Goal: Download file/media

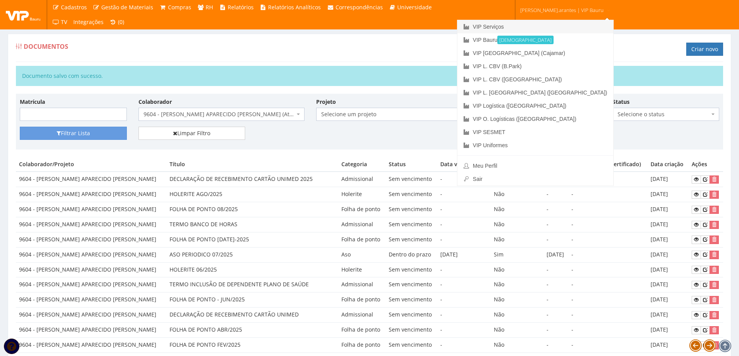
click at [520, 28] on link "VIP Serviços" at bounding box center [535, 26] width 156 height 13
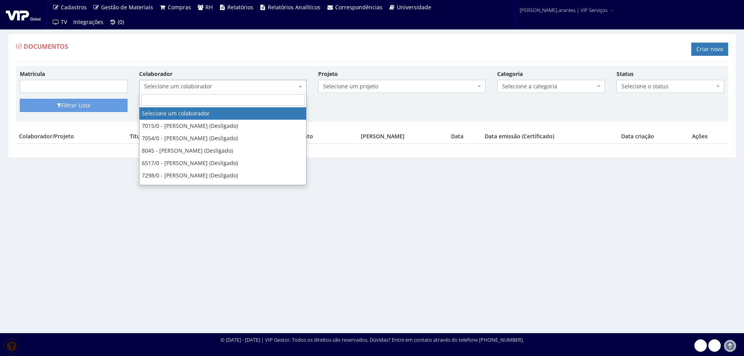
click at [214, 83] on span "Selecione um colaborador" at bounding box center [220, 87] width 153 height 8
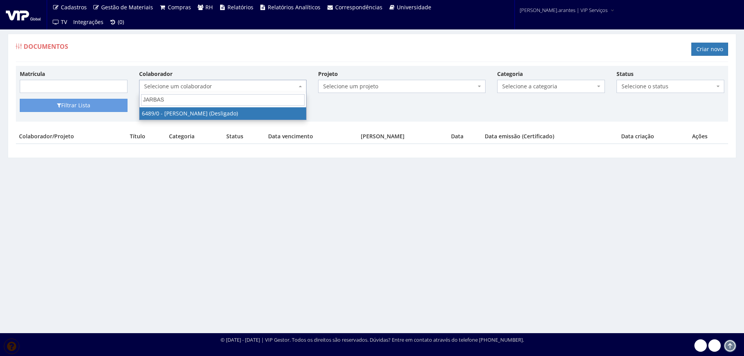
type input "JARBAS"
select select "90"
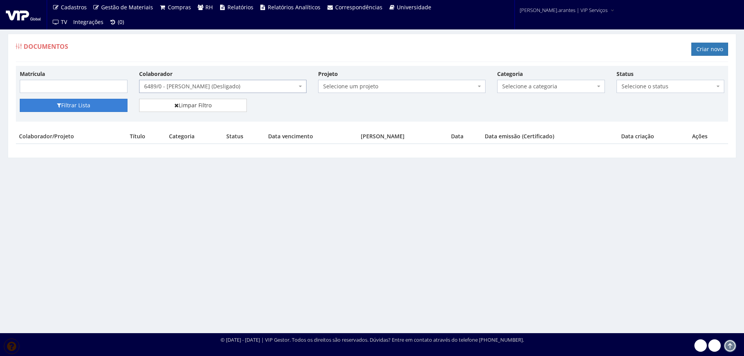
click at [100, 107] on button "Filtrar Lista" at bounding box center [74, 105] width 108 height 13
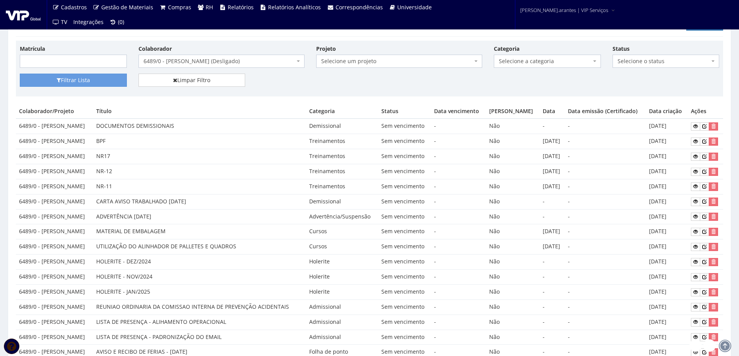
scroll to position [39, 0]
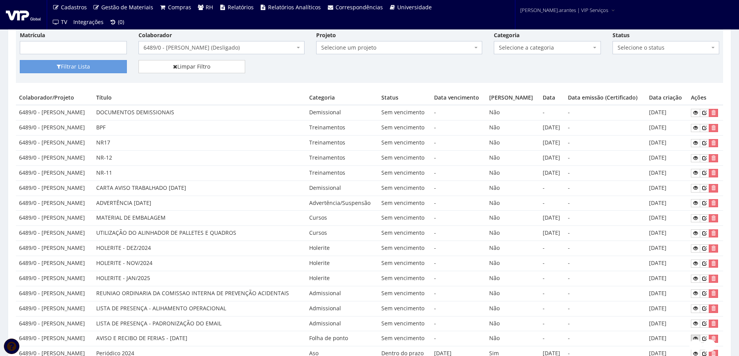
click at [696, 337] on icon at bounding box center [695, 338] width 5 height 5
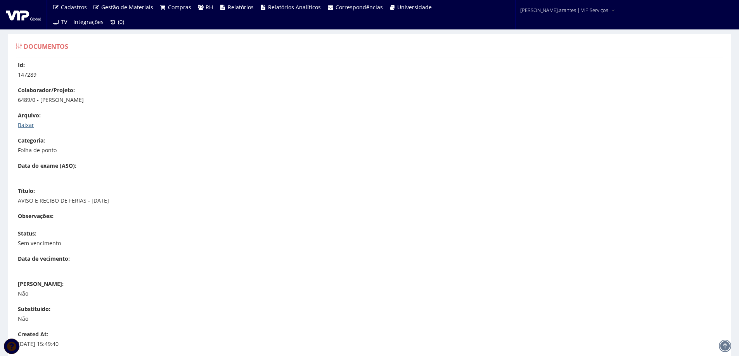
click at [20, 125] on link "Baixar" at bounding box center [26, 124] width 16 height 7
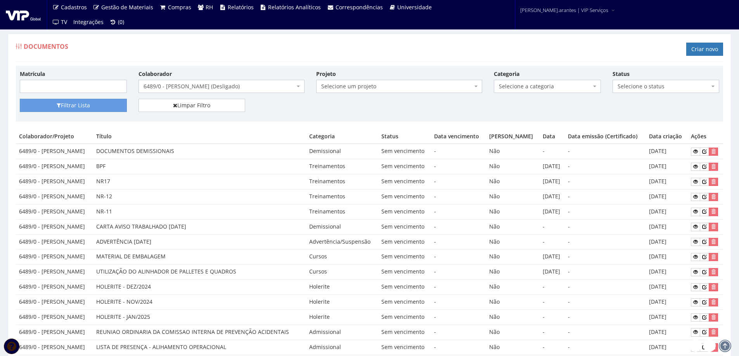
scroll to position [39, 0]
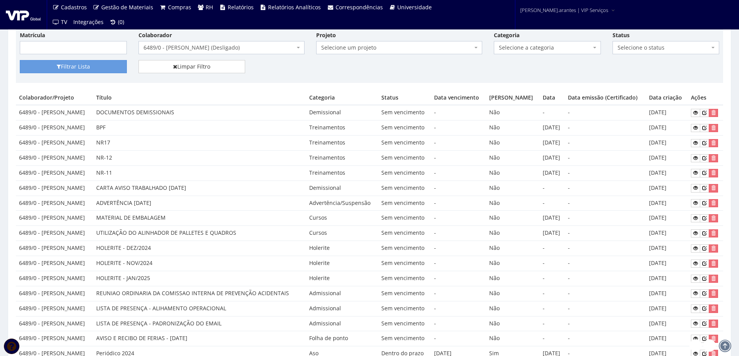
click at [200, 47] on span "6489/0 - [PERSON_NAME] (Desligado)" at bounding box center [218, 48] width 151 height 8
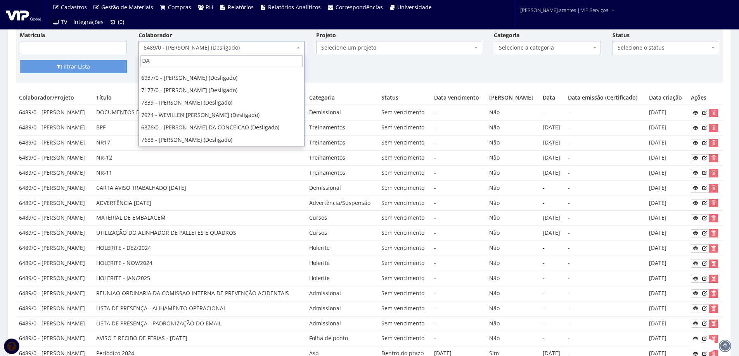
scroll to position [0, 0]
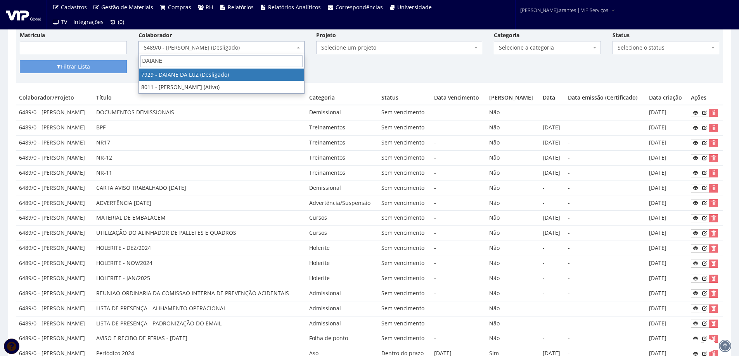
type input "DAIANE"
select select "3006"
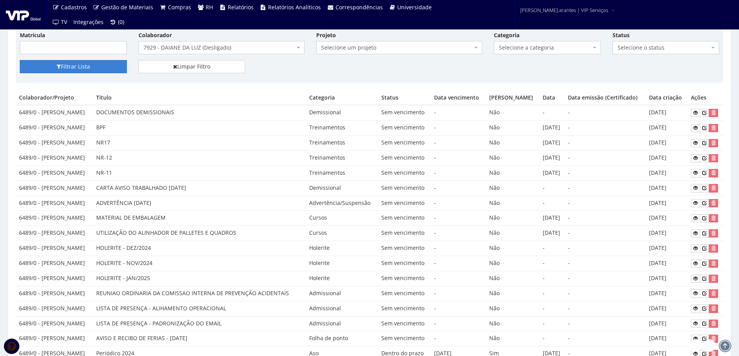
click at [97, 66] on button "Filtrar Lista" at bounding box center [73, 66] width 107 height 13
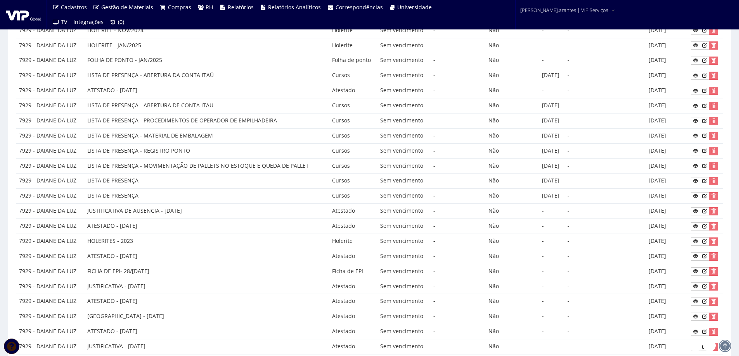
scroll to position [32, 0]
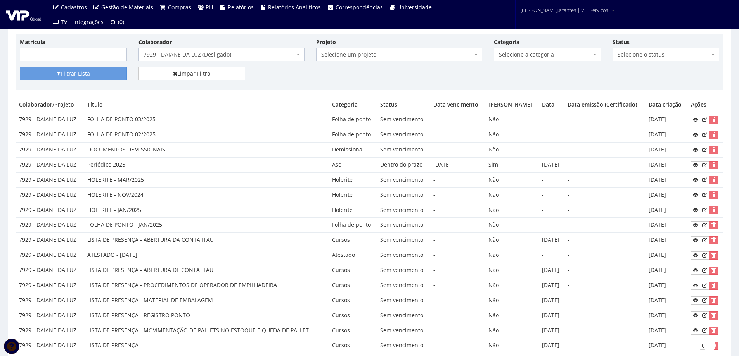
click at [183, 55] on span "7929 - DAIANE DA LUZ (Desligado)" at bounding box center [218, 55] width 151 height 8
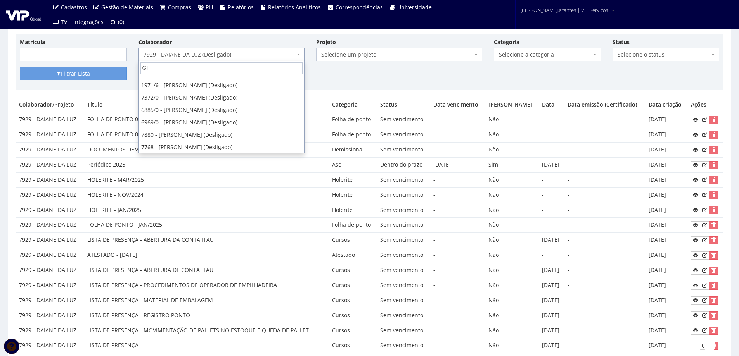
scroll to position [0, 0]
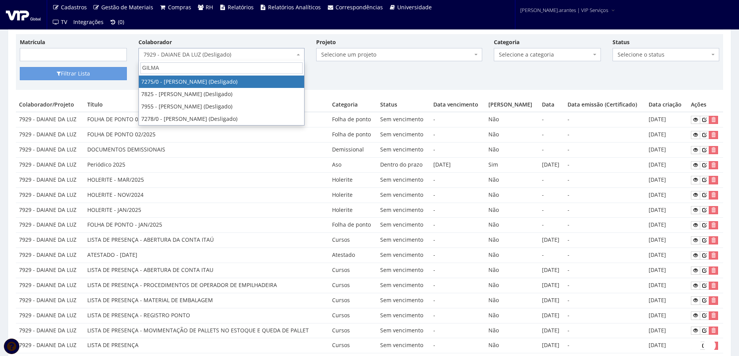
type input "GILMAR"
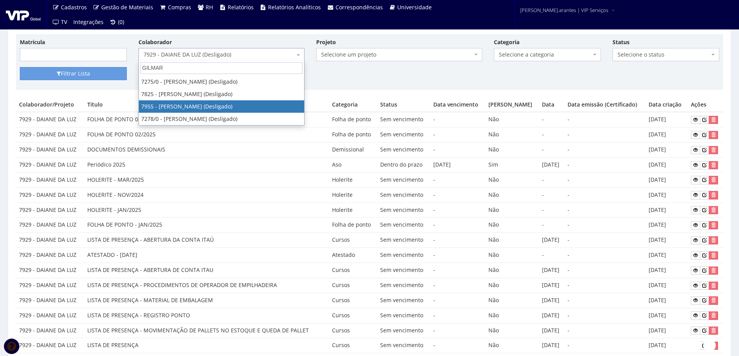
select select "3097"
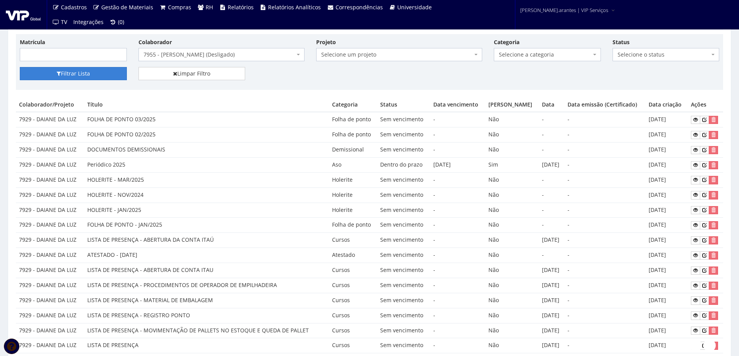
click at [102, 71] on button "Filtrar Lista" at bounding box center [73, 73] width 107 height 13
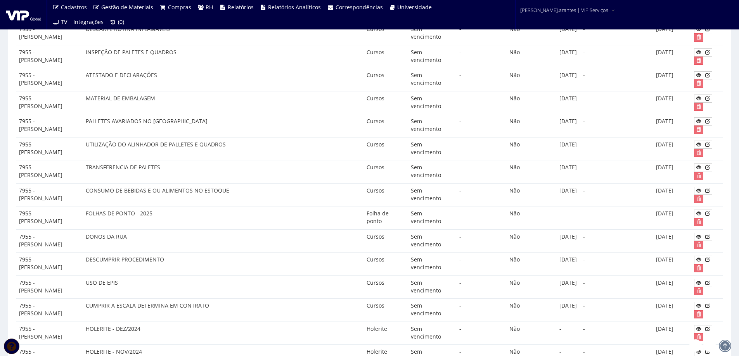
scroll to position [349, 0]
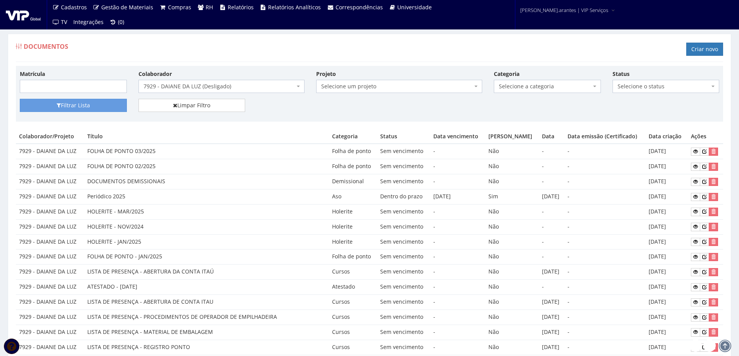
select select "3097"
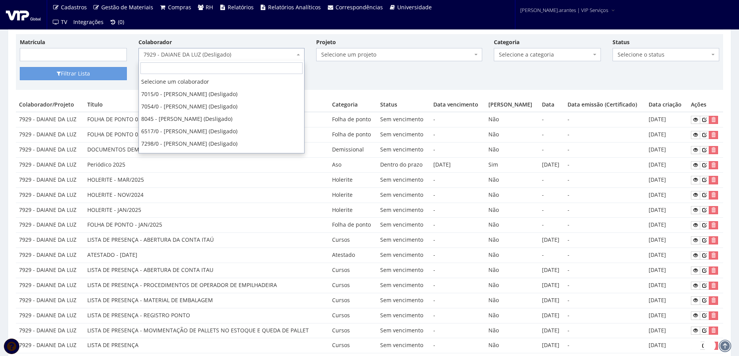
click at [219, 51] on span "7929 - DAIANE DA LUZ (Desligado)" at bounding box center [218, 55] width 151 height 8
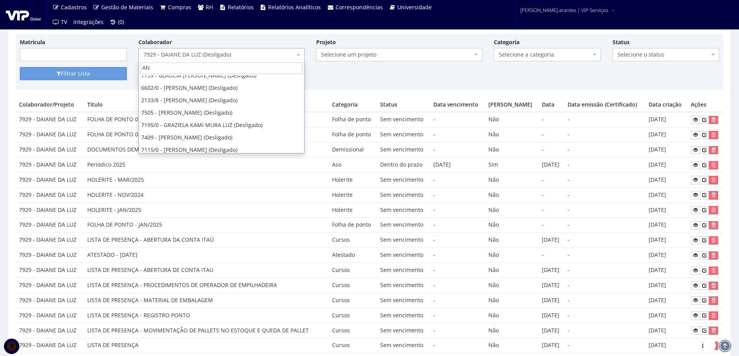
scroll to position [0, 0]
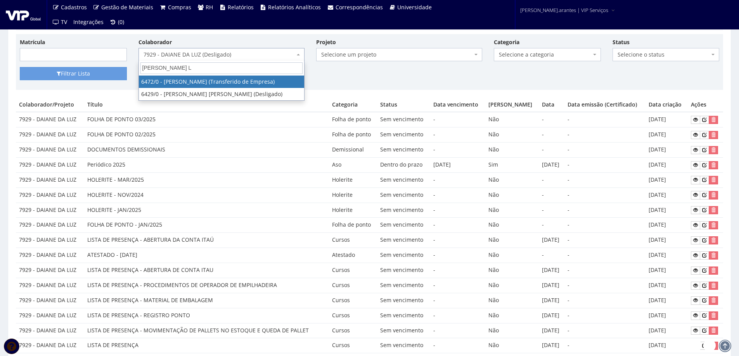
type input "[PERSON_NAME]"
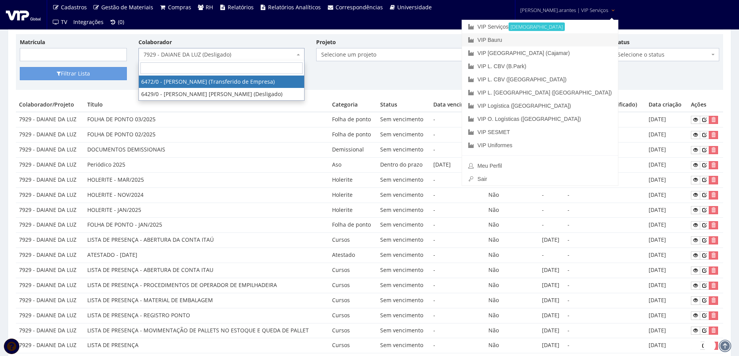
click at [530, 38] on link "VIP Bauru" at bounding box center [540, 39] width 156 height 13
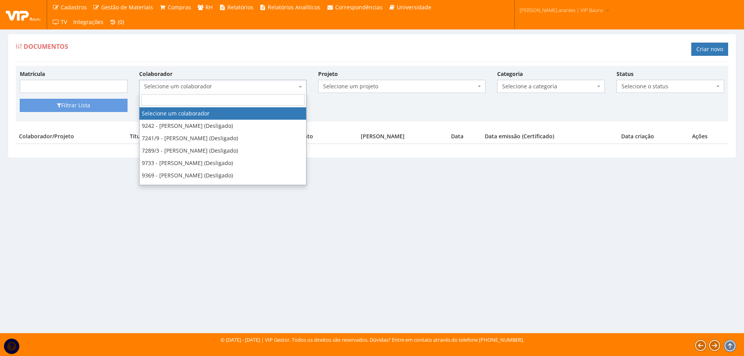
click at [190, 86] on span "Selecione um colaborador" at bounding box center [220, 87] width 153 height 8
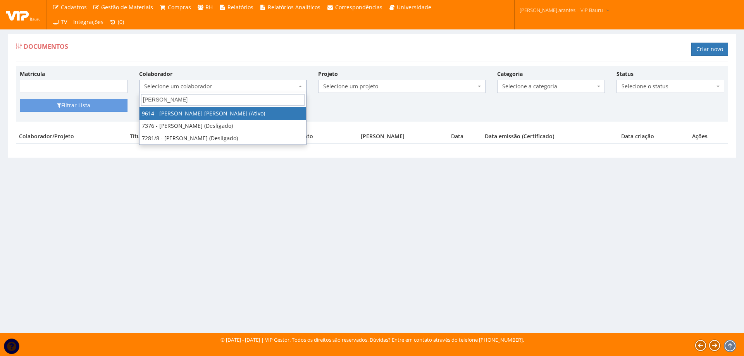
type input "ANDERSON LU"
select select "3784"
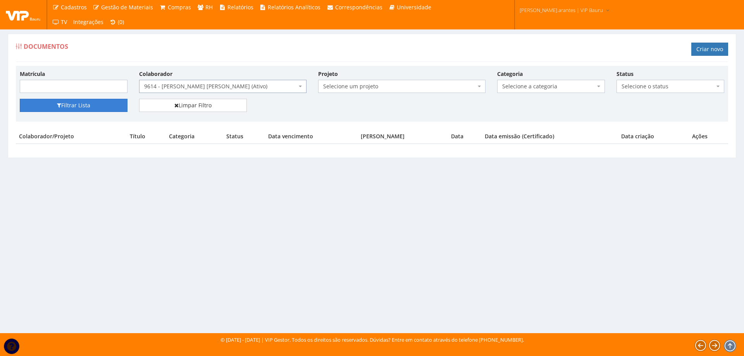
click at [76, 110] on button "Filtrar Lista" at bounding box center [74, 105] width 108 height 13
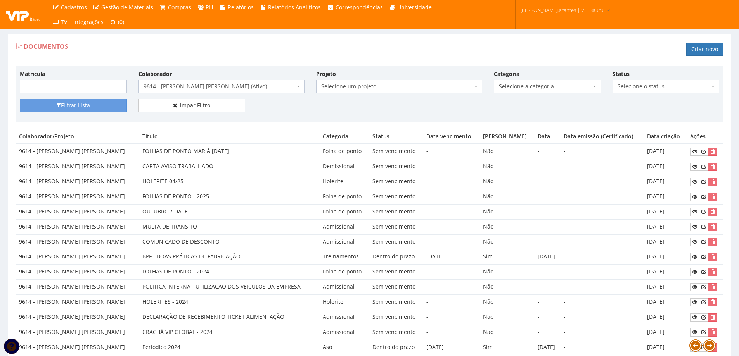
click at [513, 86] on span "Selecione a categoria" at bounding box center [545, 87] width 92 height 8
type input "HOL"
drag, startPoint x: 520, startPoint y: 113, endPoint x: 342, endPoint y: 116, distance: 177.2
select select "holerite"
click at [74, 104] on button "Filtrar Lista" at bounding box center [73, 105] width 107 height 13
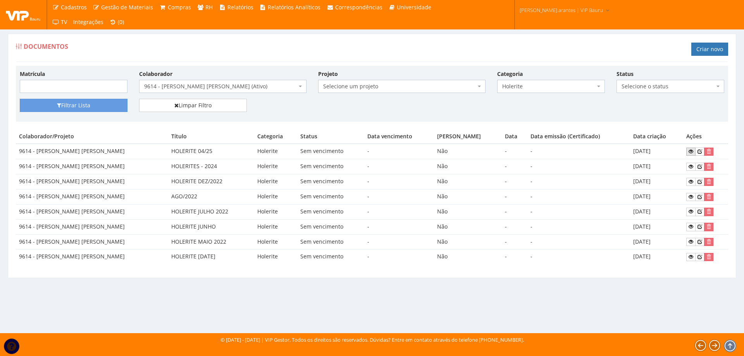
click at [691, 149] on icon at bounding box center [691, 151] width 5 height 5
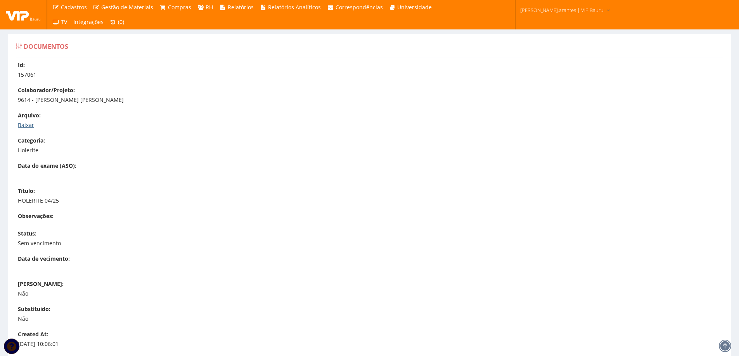
click at [27, 127] on link "Baixar" at bounding box center [26, 124] width 16 height 7
